Goal: Task Accomplishment & Management: Use online tool/utility

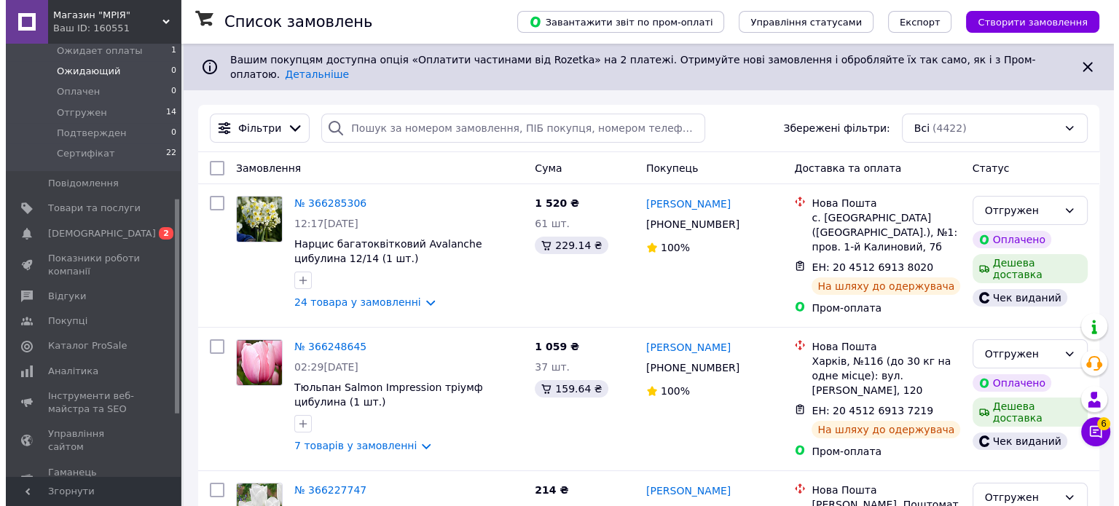
scroll to position [437, 0]
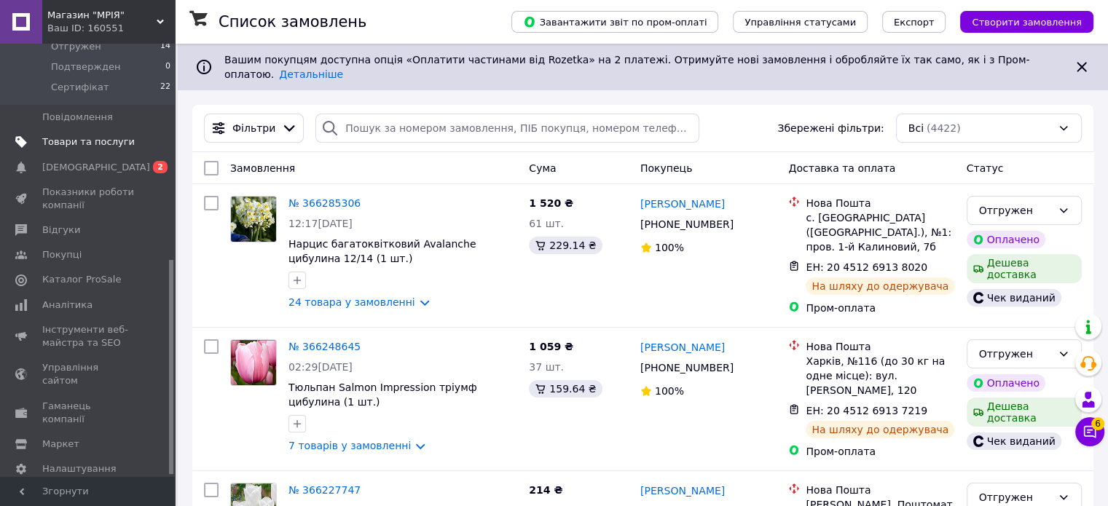
click at [93, 136] on span "Товари та послуги" at bounding box center [88, 142] width 93 height 13
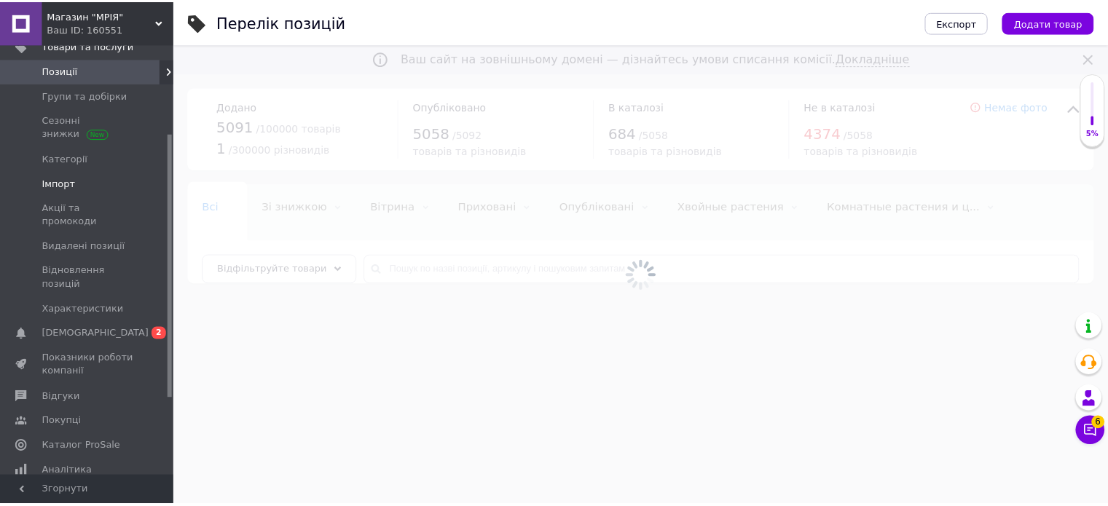
scroll to position [146, 0]
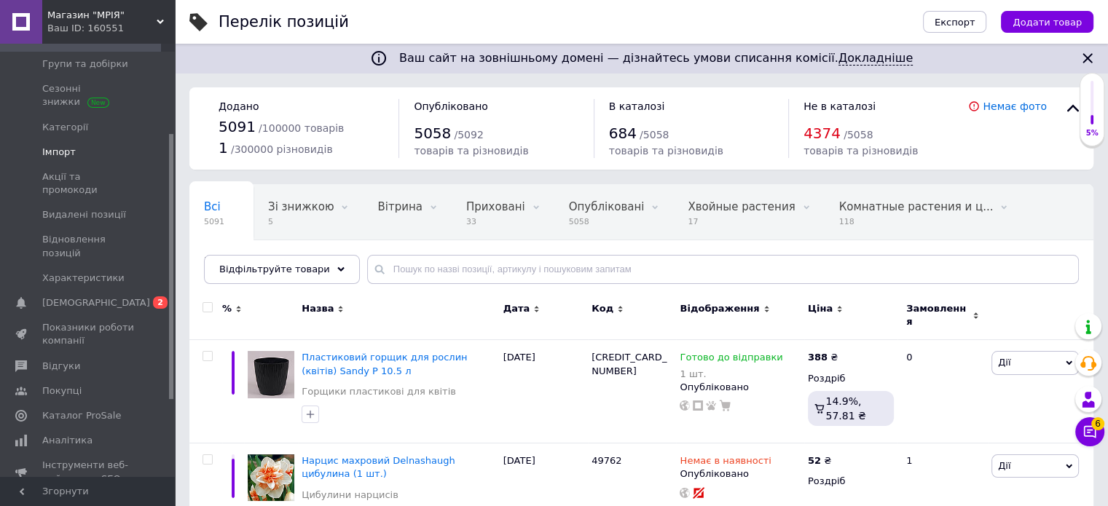
click at [61, 148] on span "Імпорт" at bounding box center [59, 152] width 34 height 13
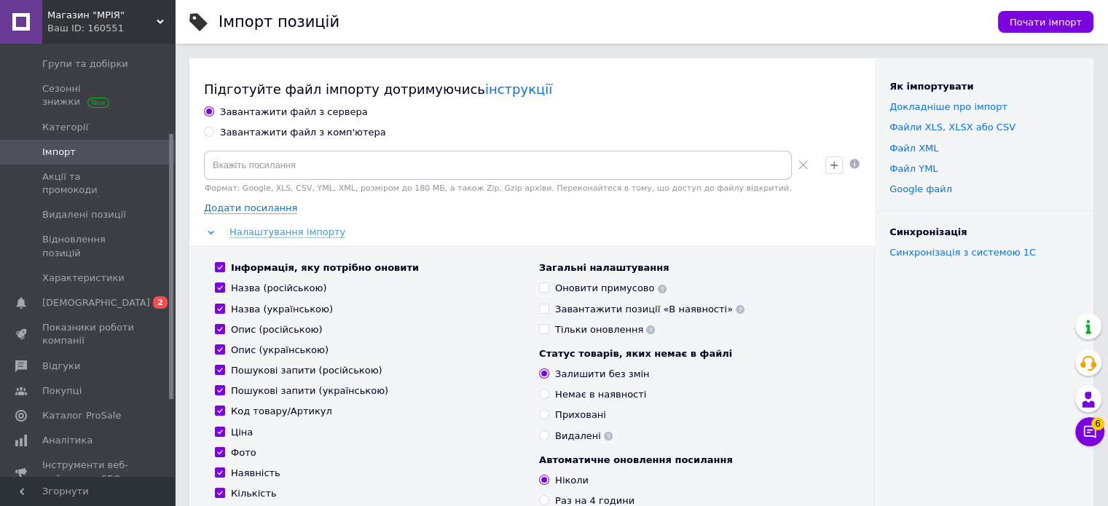
click at [205, 133] on input "Завантажити файл з комп'ютера" at bounding box center [208, 131] width 9 height 9
radio input "true"
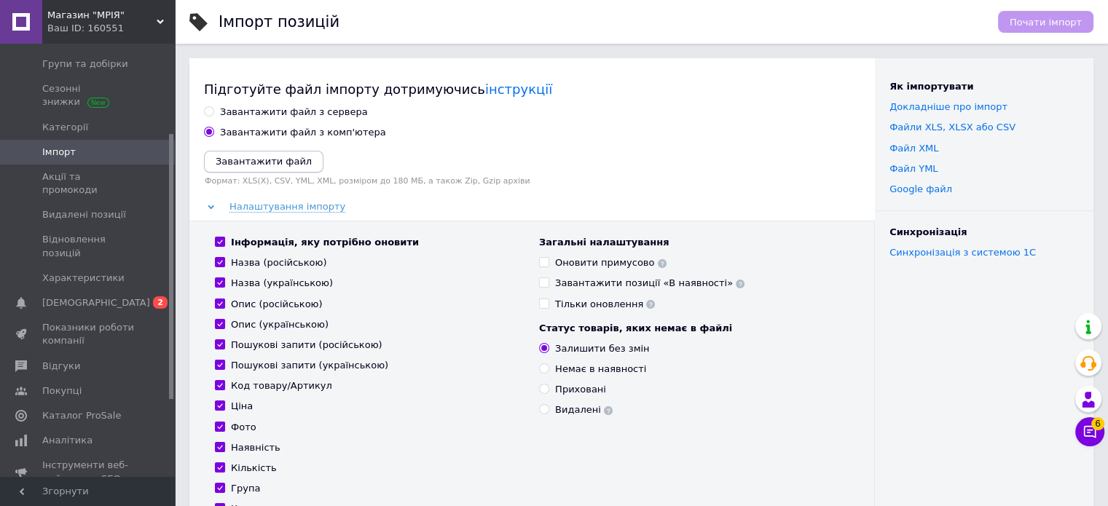
click at [271, 165] on icon "Завантажити файл" at bounding box center [264, 161] width 96 height 11
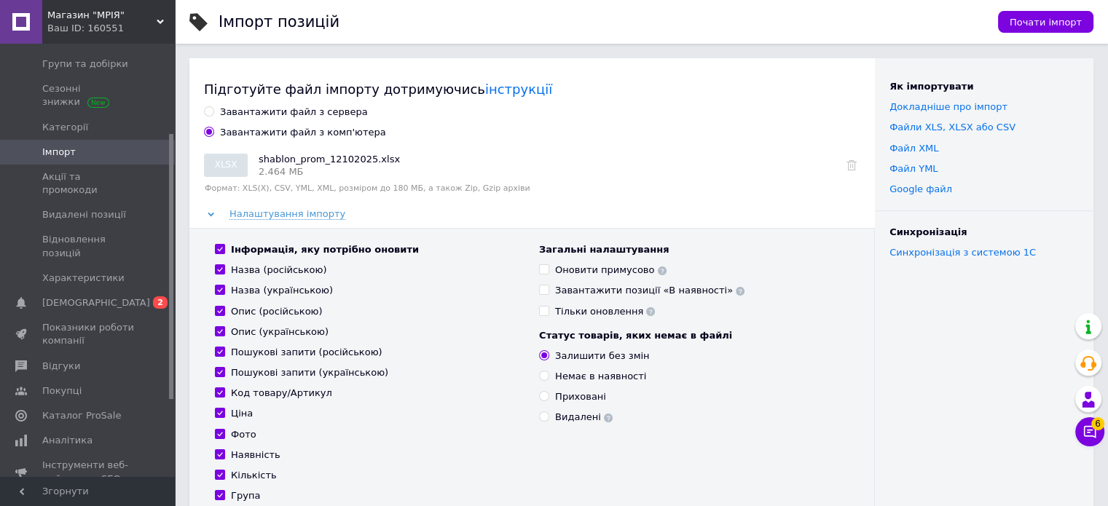
click at [219, 249] on input "Інформація, яку потрібно оновити" at bounding box center [219, 248] width 9 height 9
checkbox input "false"
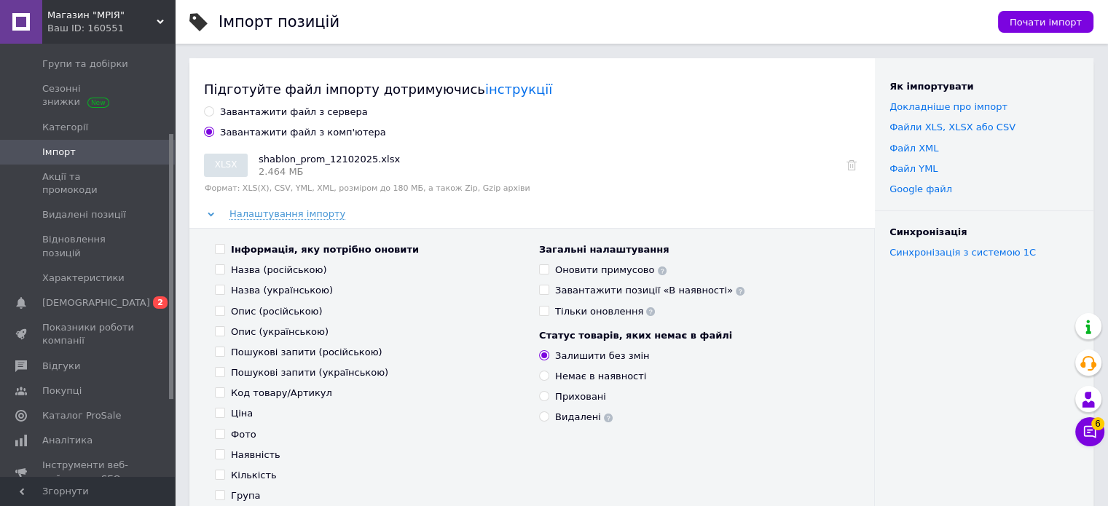
checkbox input "false"
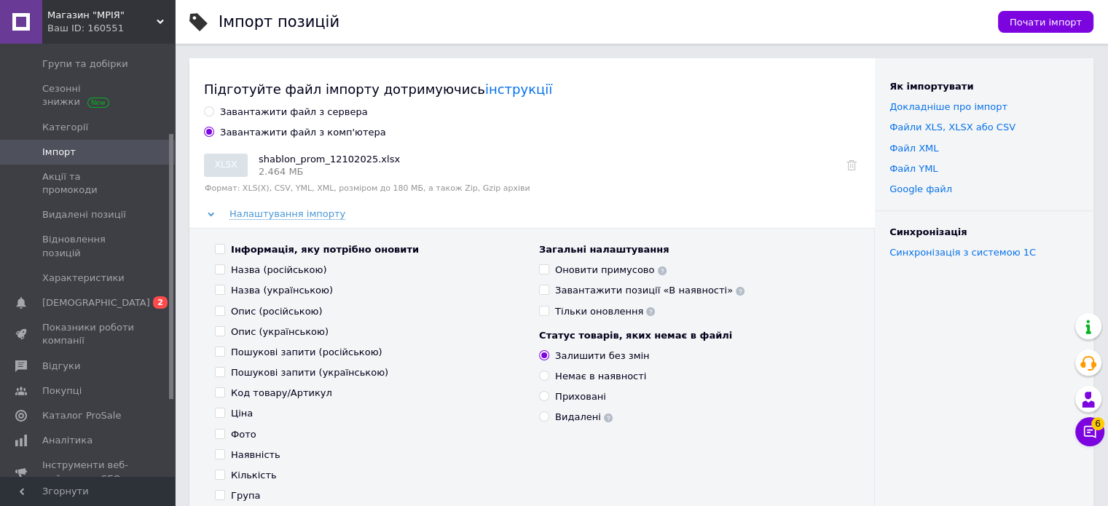
checkbox input "false"
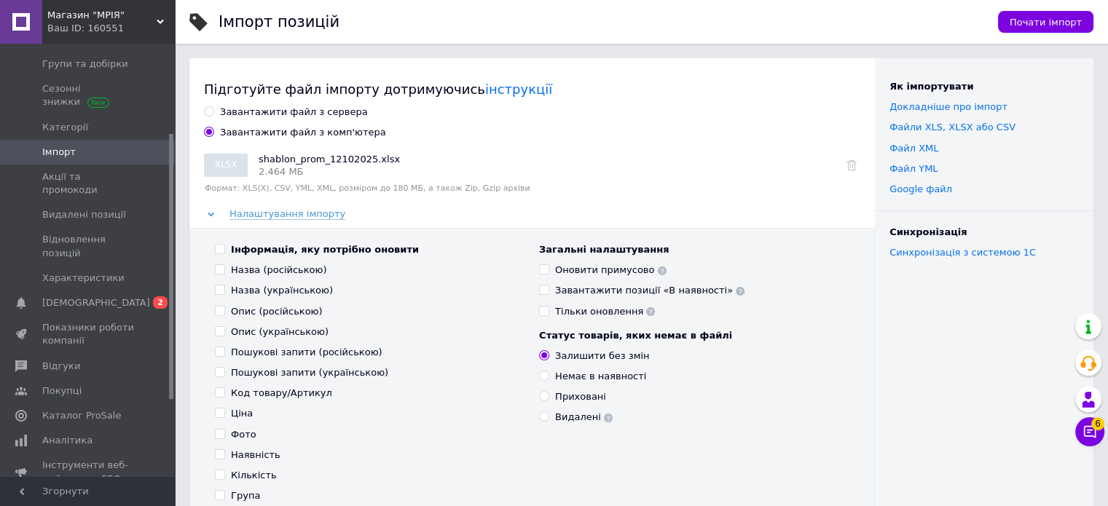
checkbox input "false"
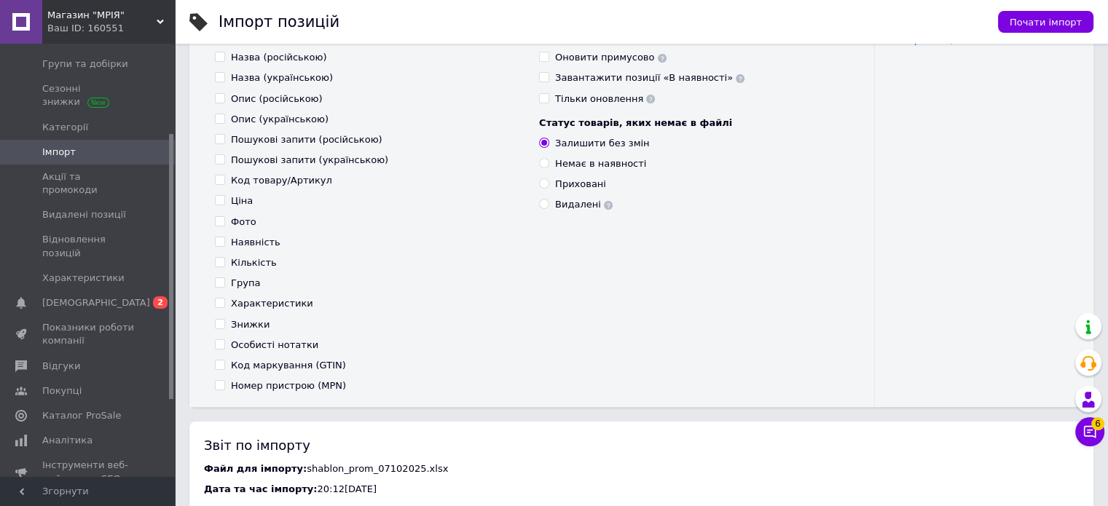
scroll to position [219, 0]
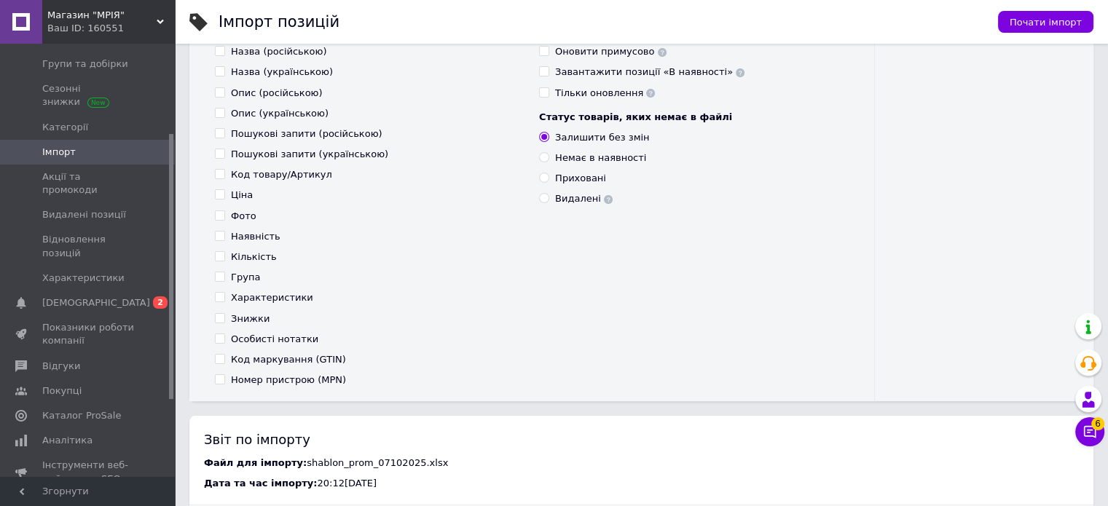
click at [218, 195] on input "Ціна" at bounding box center [219, 193] width 9 height 9
checkbox input "true"
click at [222, 237] on input "Наявність" at bounding box center [219, 235] width 9 height 9
checkbox input "true"
click at [219, 256] on input "Кількість" at bounding box center [219, 255] width 9 height 9
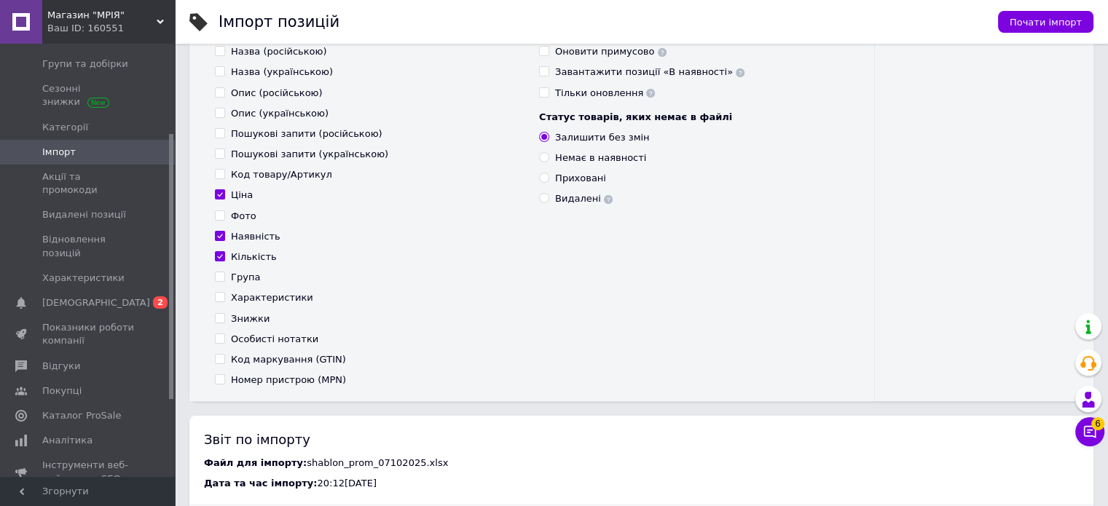
checkbox input "true"
click at [545, 157] on input "Немає в наявності" at bounding box center [543, 156] width 9 height 9
radio input "true"
click at [1035, 23] on span "Почати імпорт" at bounding box center [1046, 22] width 72 height 11
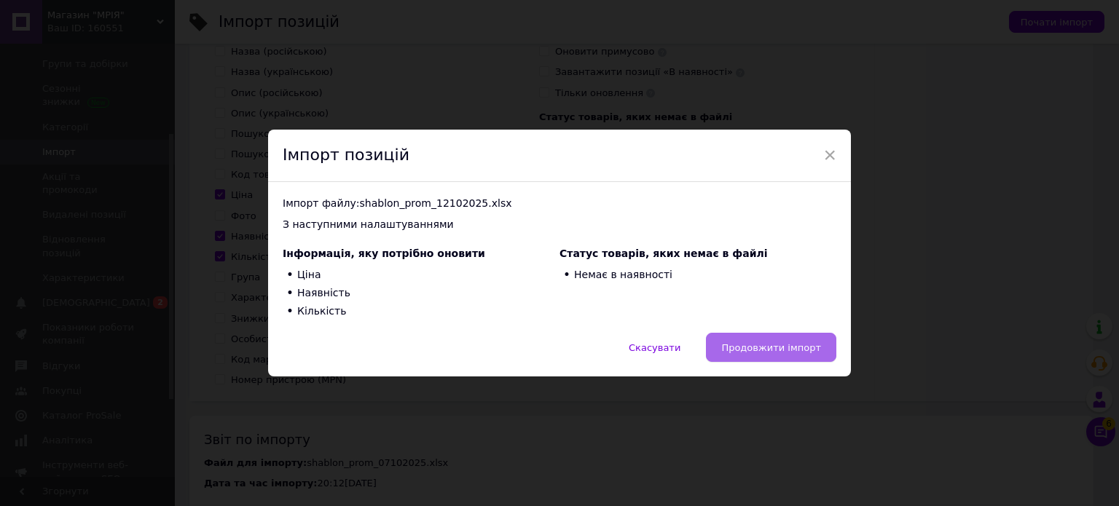
click at [761, 346] on span "Продовжити імпорт" at bounding box center [771, 347] width 100 height 11
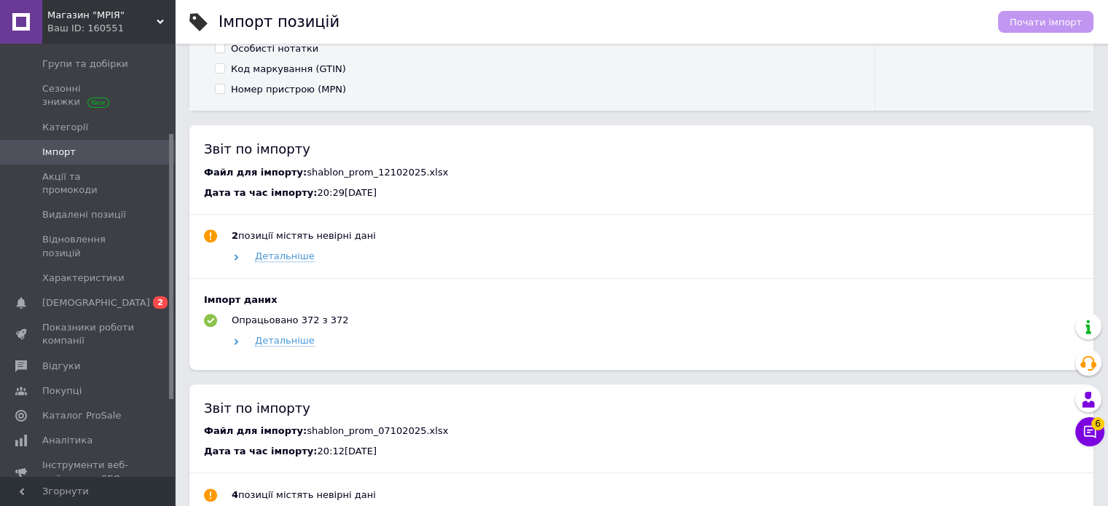
scroll to position [503, 0]
click at [275, 340] on span "Детальніше" at bounding box center [285, 340] width 60 height 12
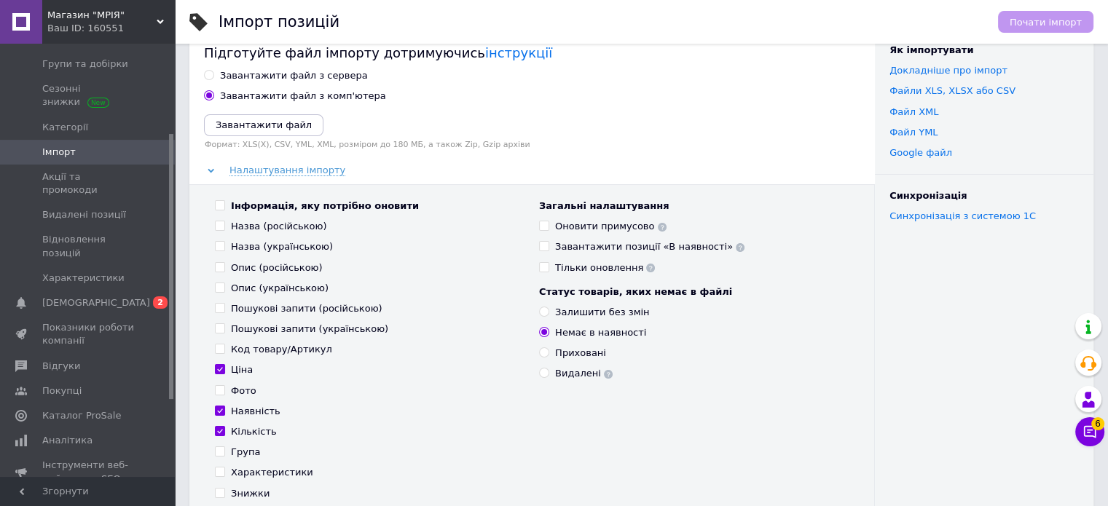
scroll to position [0, 0]
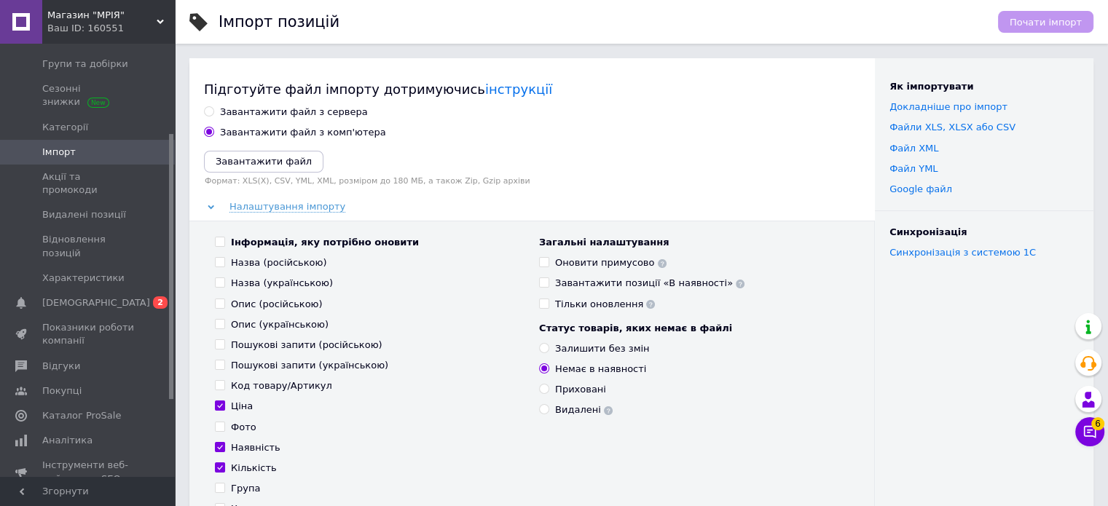
click at [157, 15] on div "Магазин "МРІЯ" Ваш ID: 160551" at bounding box center [108, 22] width 133 height 44
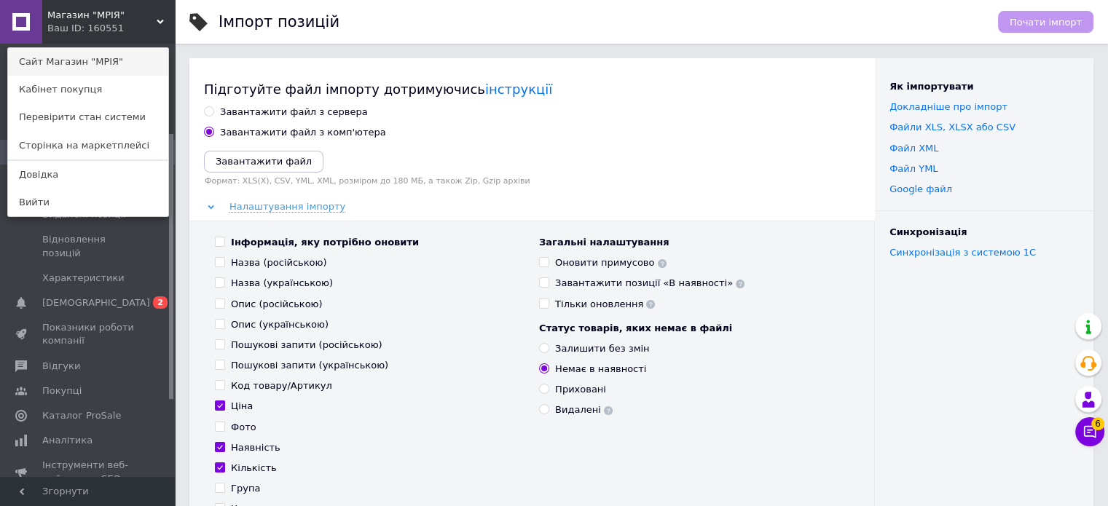
click at [110, 63] on link "Сайт Магазин "МРІЯ"" at bounding box center [88, 62] width 160 height 28
